Goal: Information Seeking & Learning: Check status

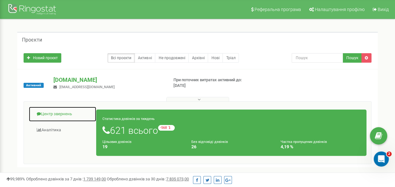
click at [50, 111] on link "Центр звернень" at bounding box center [63, 113] width 68 height 15
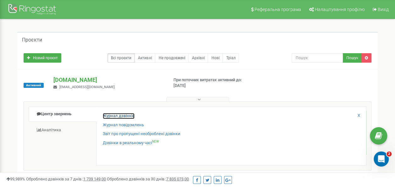
click at [124, 116] on link "Журнал дзвінків" at bounding box center [119, 116] width 32 height 6
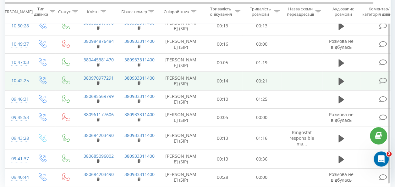
scroll to position [395, 0]
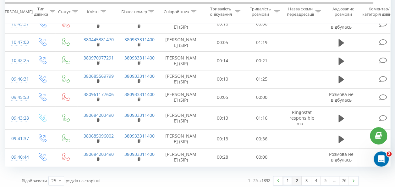
click at [296, 177] on link "2" at bounding box center [296, 180] width 9 height 9
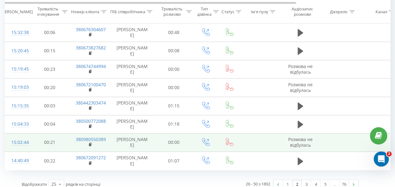
scroll to position [398, 0]
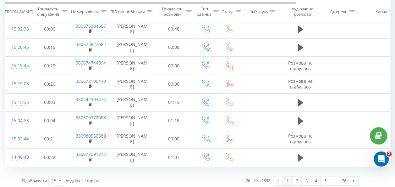
click at [286, 177] on link "1" at bounding box center [287, 180] width 9 height 9
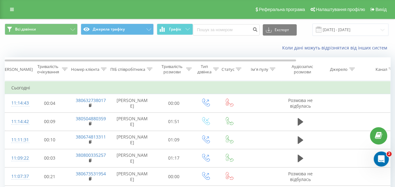
click at [186, 69] on icon at bounding box center [189, 69] width 6 height 3
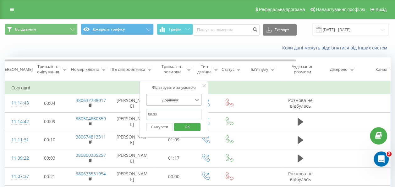
click at [198, 99] on icon at bounding box center [197, 100] width 4 height 2
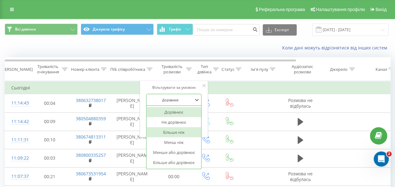
click at [189, 128] on div "Більше ніж" at bounding box center [174, 132] width 55 height 10
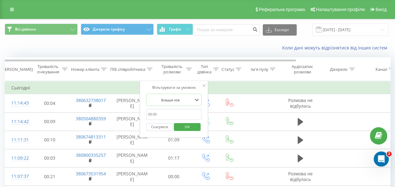
click at [150, 114] on input "text" at bounding box center [173, 114] width 55 height 11
type input "59"
click at [190, 126] on span "OK" at bounding box center [188, 127] width 18 height 10
